Goal: Task Accomplishment & Management: Manage account settings

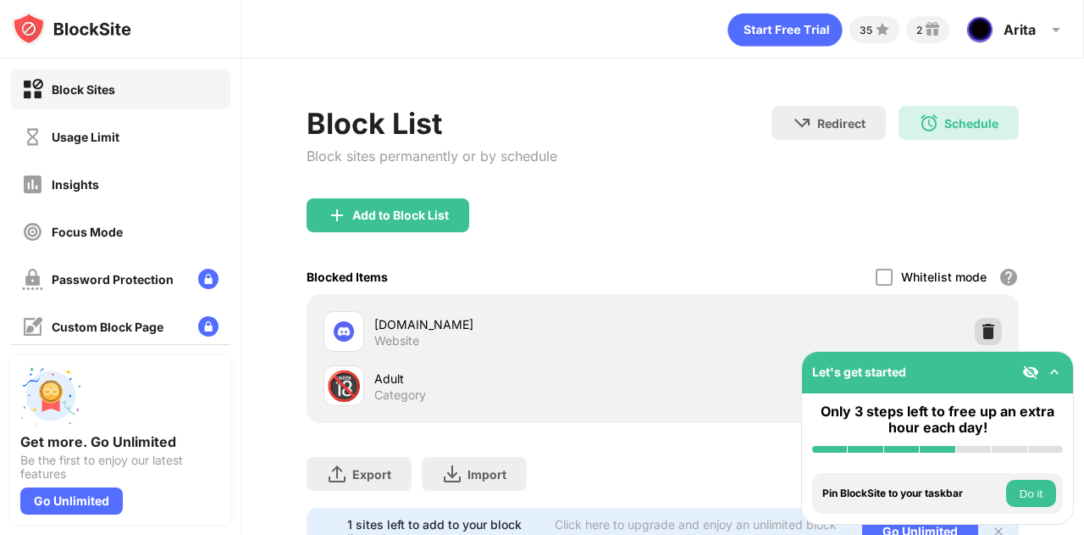
click at [980, 335] on img at bounding box center [988, 331] width 17 height 17
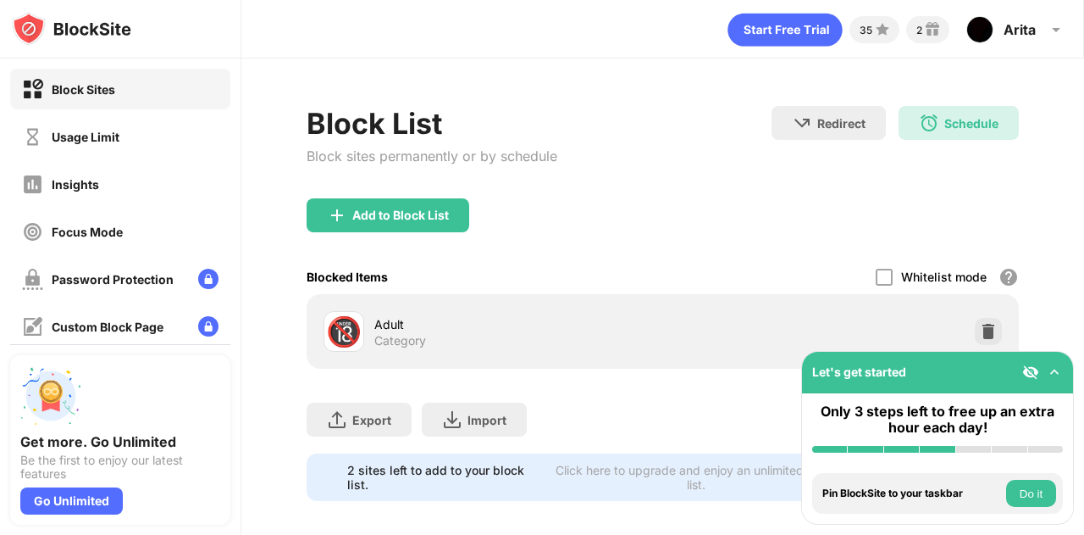
click at [427, 229] on div "Add to Block List" at bounding box center [388, 215] width 163 height 34
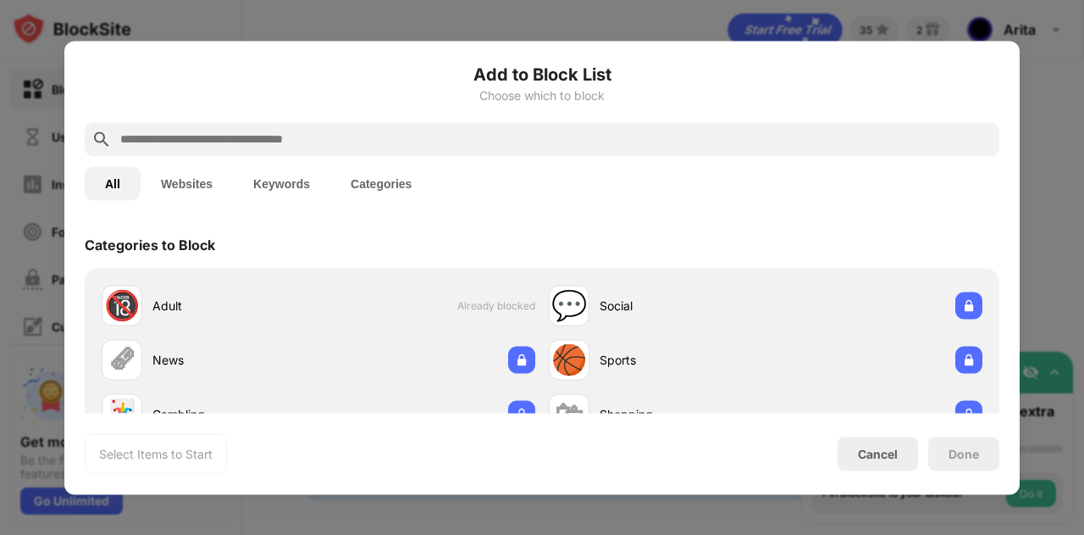
click at [424, 136] on input "text" at bounding box center [556, 139] width 874 height 20
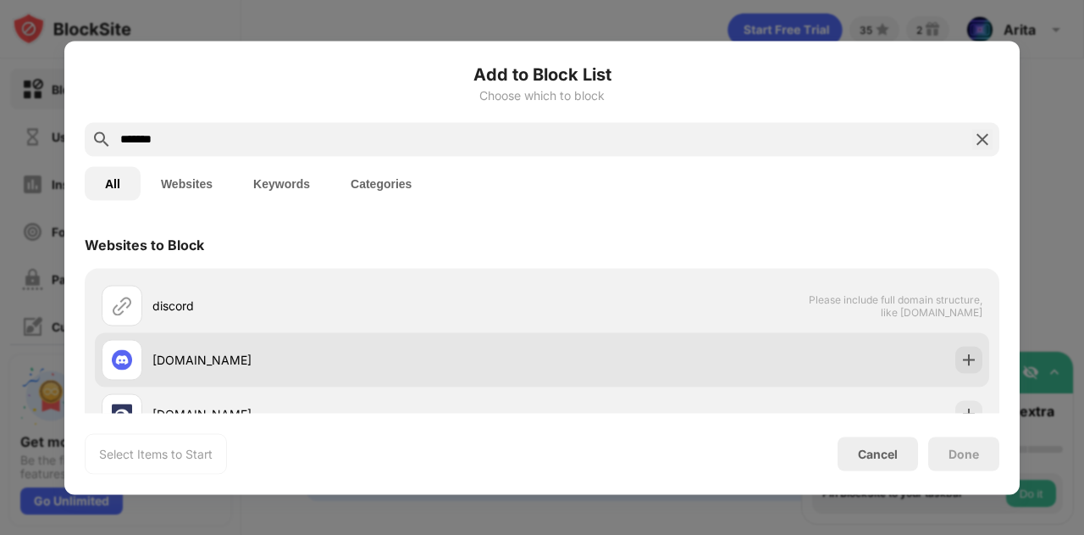
type input "*******"
click at [961, 352] on img at bounding box center [969, 359] width 17 height 17
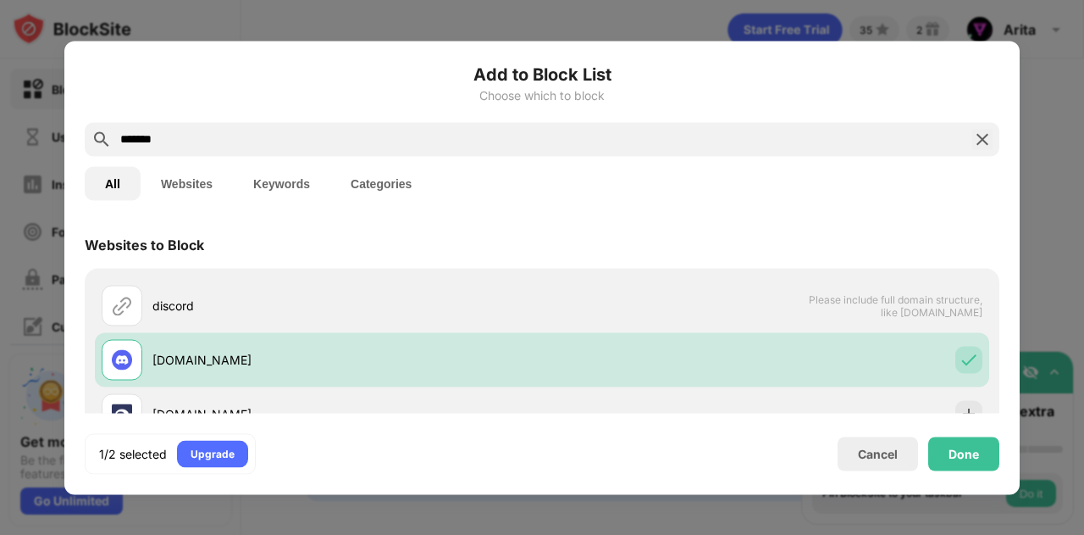
click at [945, 449] on div "Done" at bounding box center [964, 453] width 71 height 34
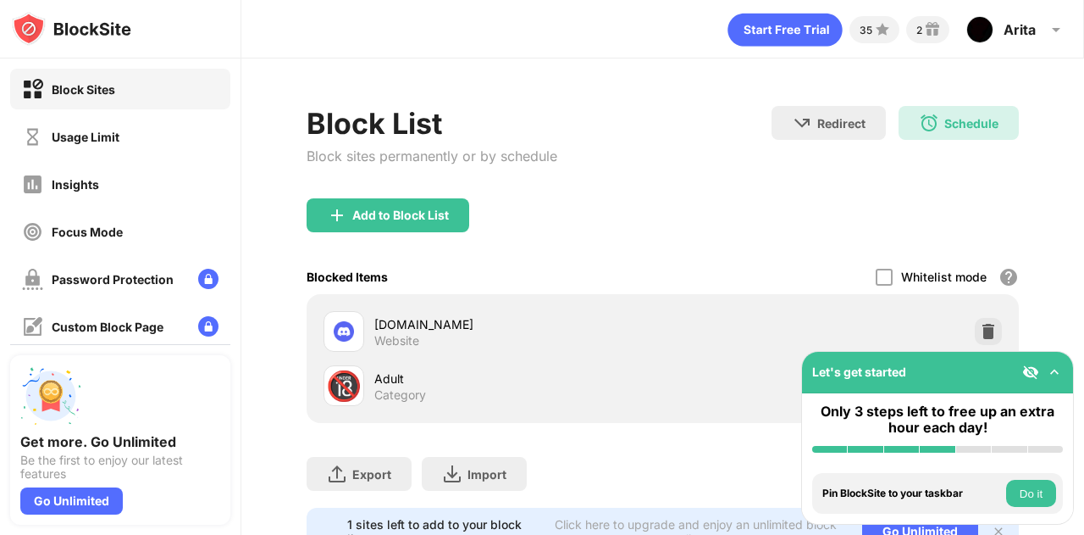
click at [422, 208] on div "Add to Block List" at bounding box center [400, 215] width 97 height 14
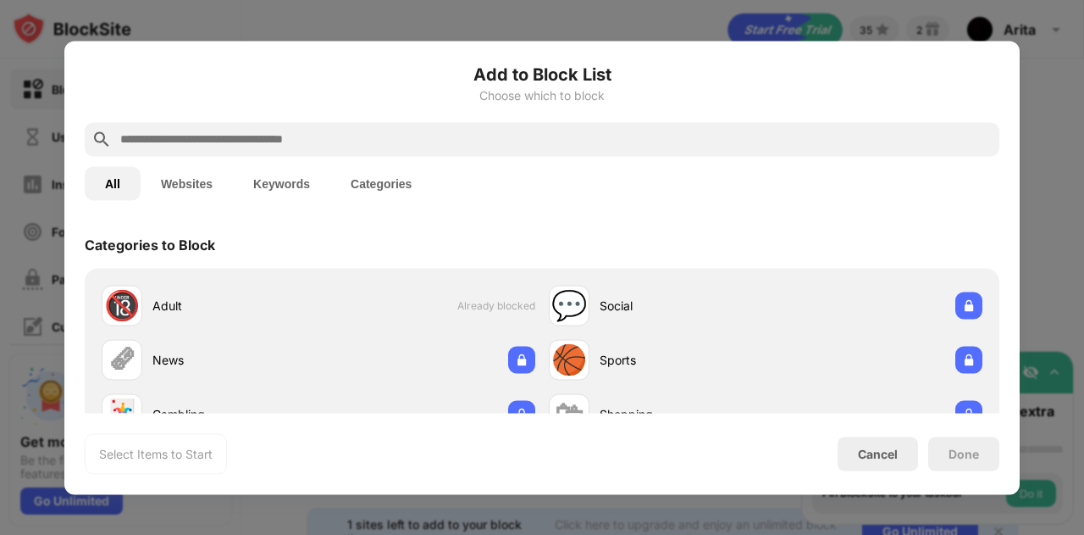
click at [404, 136] on input "text" at bounding box center [556, 139] width 874 height 20
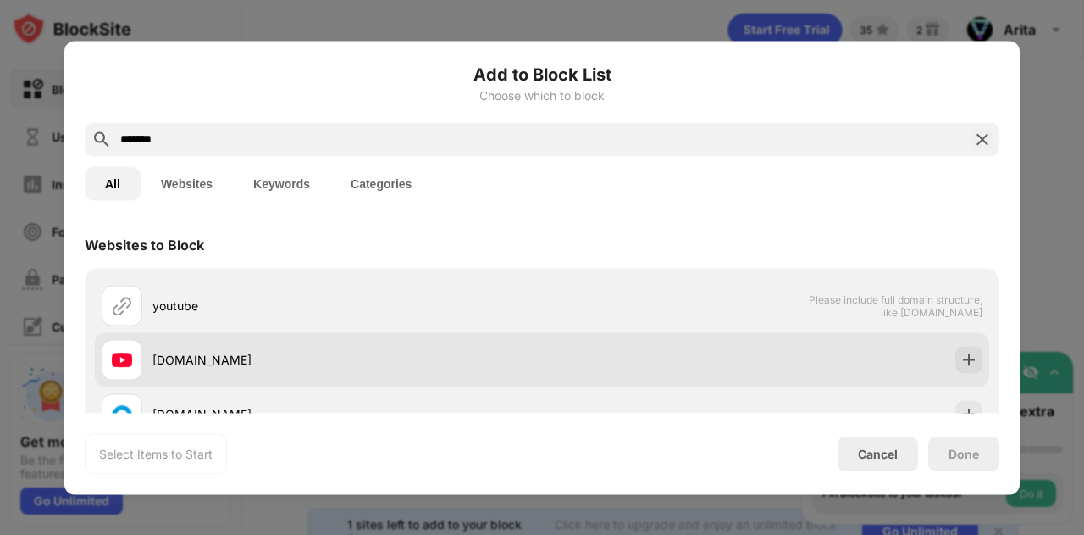
type input "*******"
click at [961, 363] on img at bounding box center [969, 359] width 17 height 17
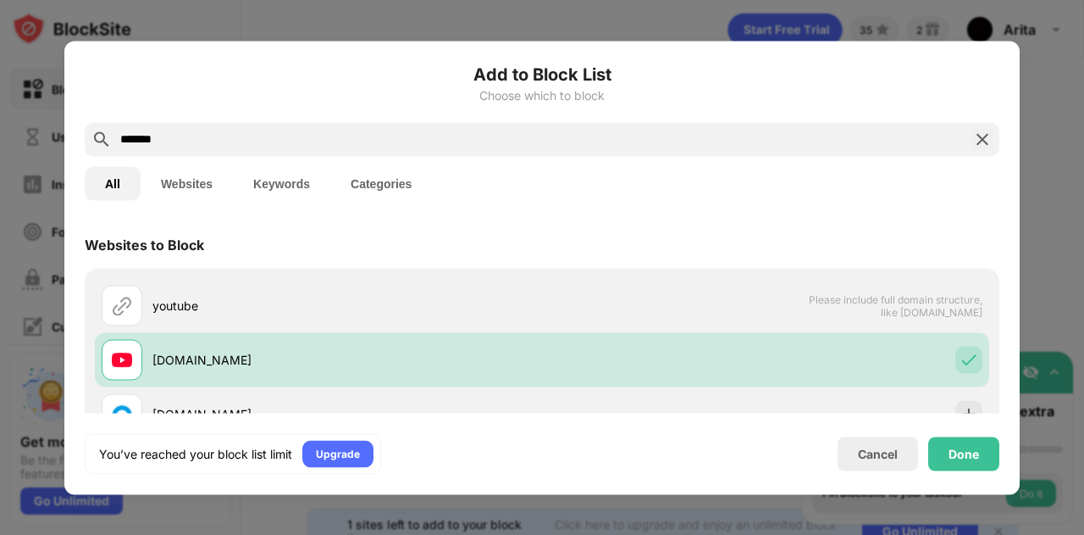
click at [957, 468] on div "Done" at bounding box center [964, 453] width 71 height 34
